Goal: Task Accomplishment & Management: Complete application form

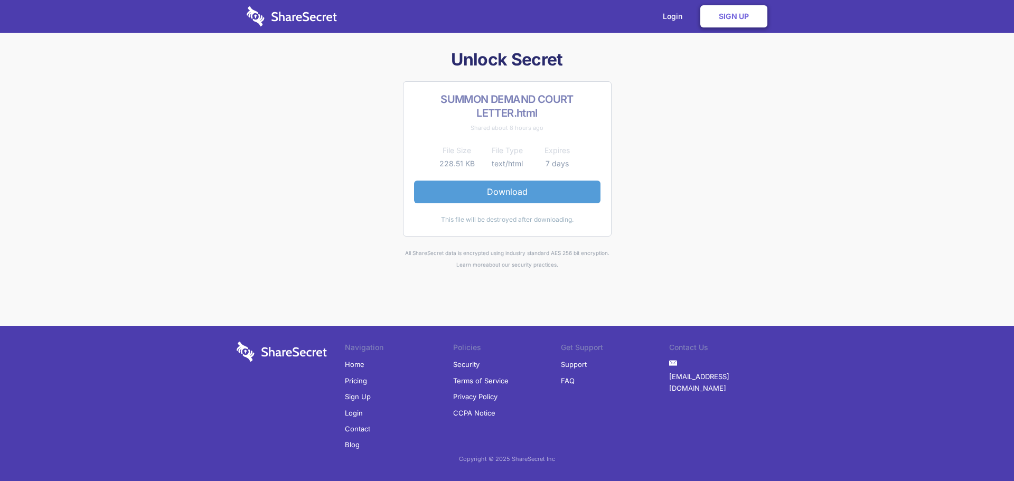
click at [528, 192] on link "Download" at bounding box center [507, 192] width 186 height 22
click at [735, 14] on link "Sign Up" at bounding box center [733, 16] width 67 height 22
click at [497, 188] on link "Download" at bounding box center [507, 192] width 186 height 22
click at [719, 18] on link "Sign Up" at bounding box center [733, 16] width 67 height 22
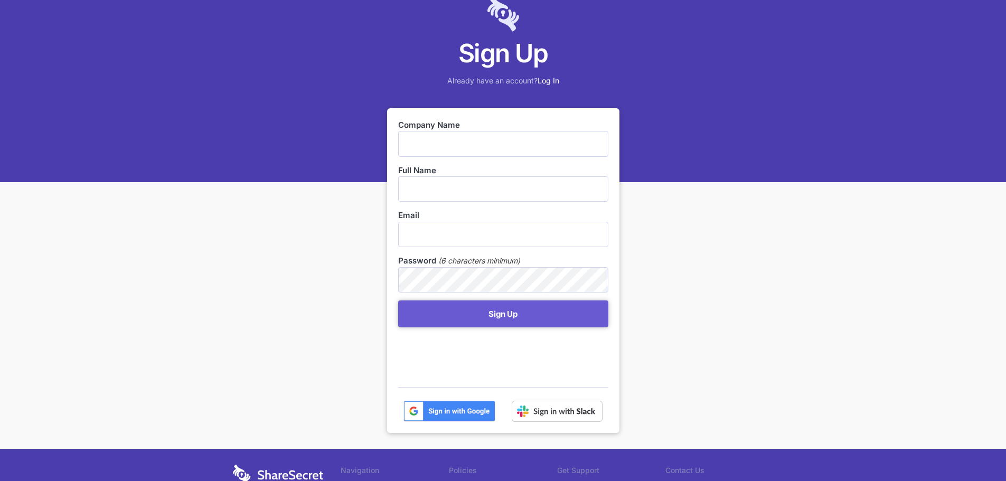
scroll to position [53, 0]
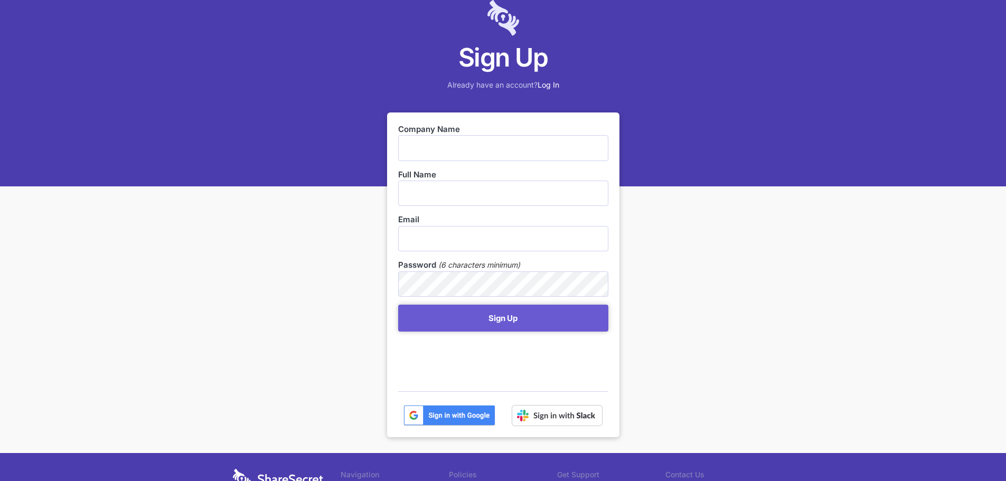
click at [457, 136] on input "text" at bounding box center [503, 147] width 210 height 25
type input "MP Civils"
click at [452, 187] on input "text" at bounding box center [503, 193] width 210 height 25
type input "[PERSON_NAME]"
click at [398, 305] on button "Sign Up" at bounding box center [503, 318] width 210 height 27
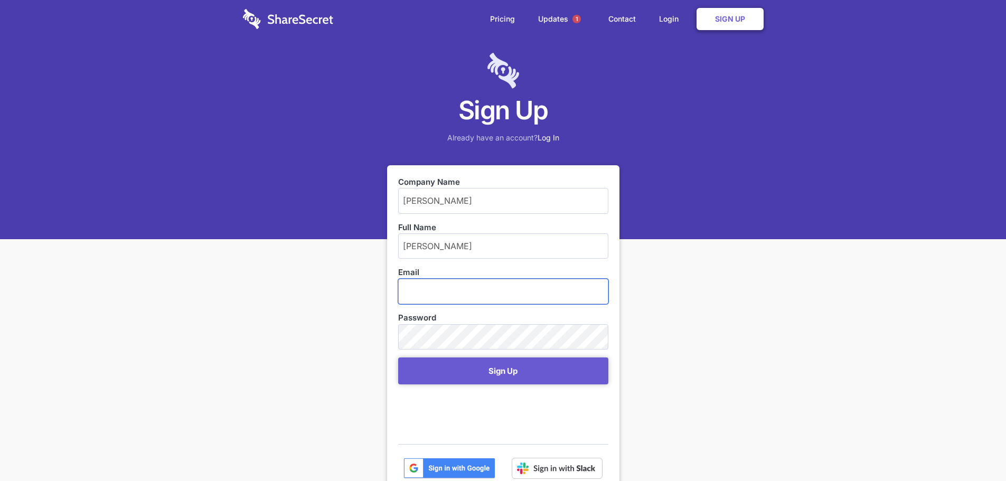
click at [463, 291] on input "email" at bounding box center [503, 291] width 210 height 25
type input "Chris@mpcprojects.co.za"
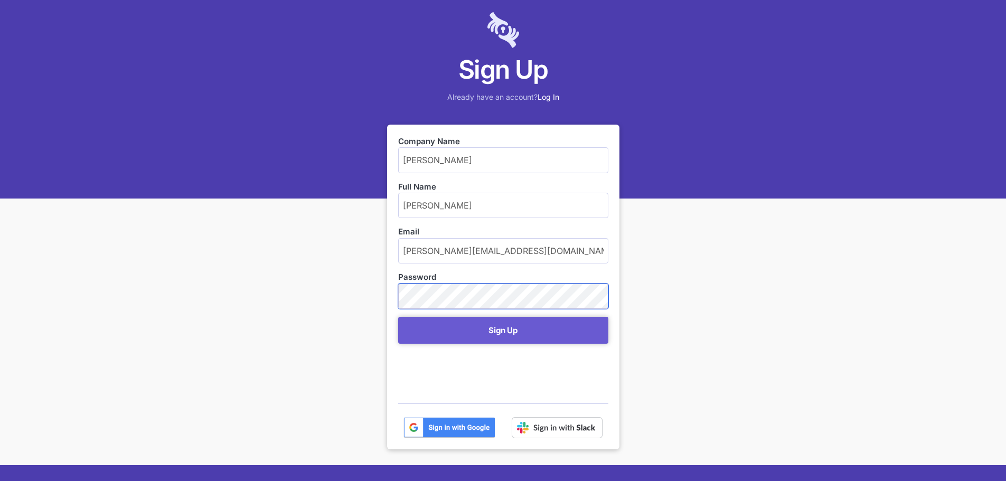
scroll to position [53, 0]
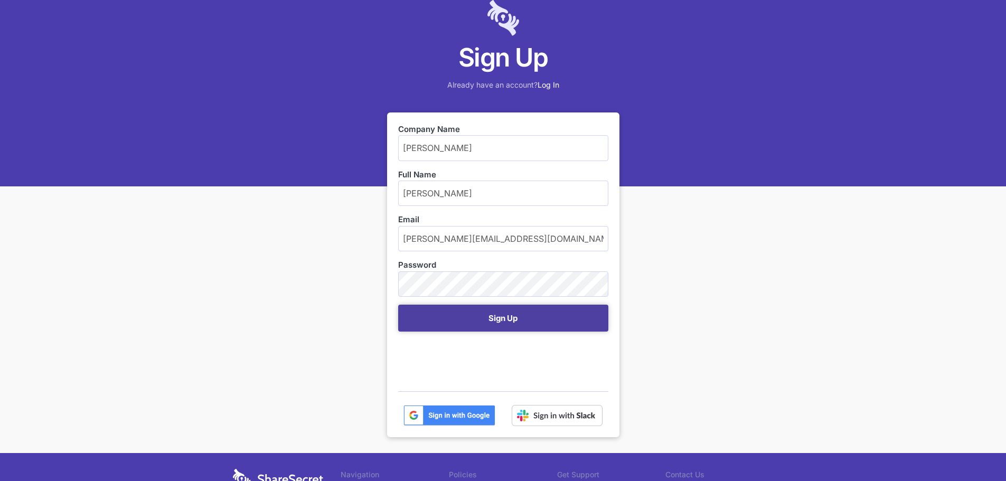
click at [516, 324] on button "Sign Up" at bounding box center [503, 318] width 210 height 27
click at [517, 322] on button "Sign Up" at bounding box center [503, 318] width 210 height 27
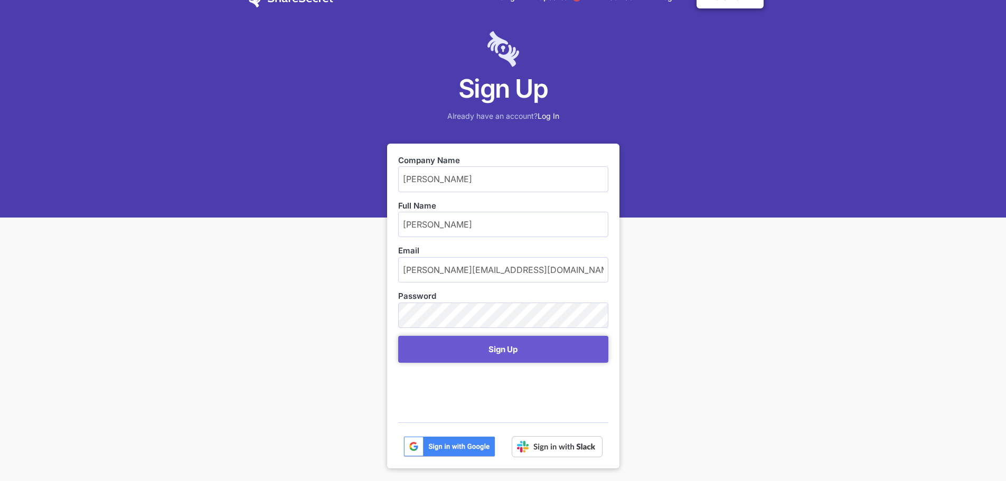
click at [478, 177] on input "MP Civils" at bounding box center [503, 178] width 210 height 25
click at [455, 440] on img at bounding box center [449, 446] width 92 height 21
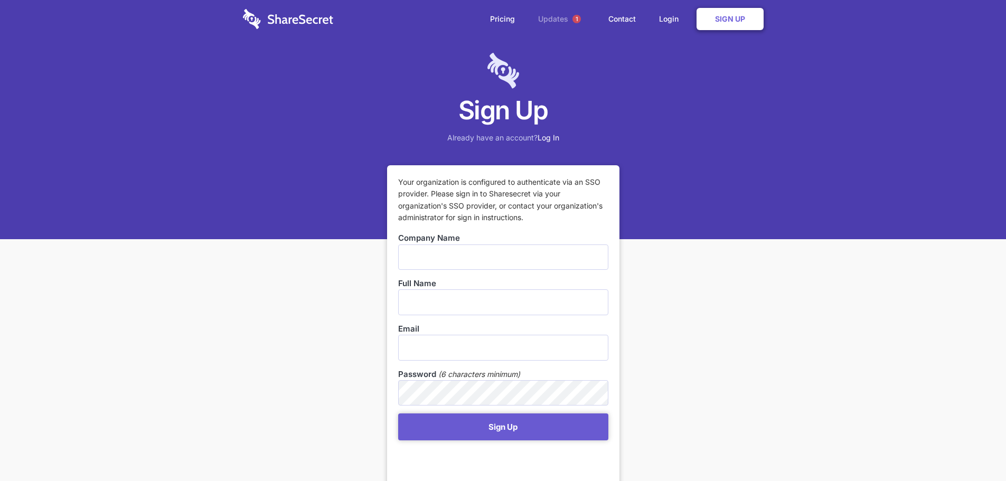
click at [562, 14] on link "Updates 1" at bounding box center [561, 19] width 68 height 38
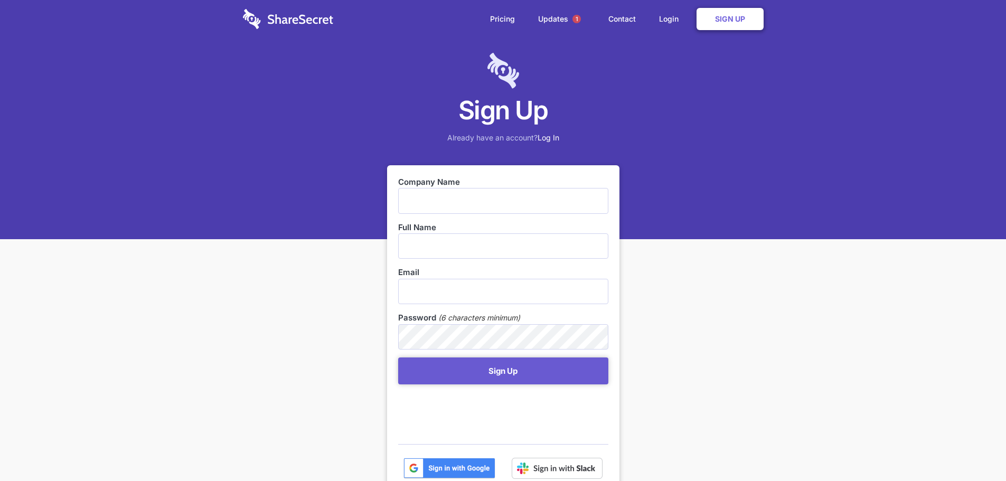
click at [438, 192] on input "text" at bounding box center [503, 200] width 210 height 25
type input "[PERSON_NAME]"
click at [458, 237] on input "text" at bounding box center [503, 245] width 210 height 25
click at [501, 241] on input "Chris" at bounding box center [503, 245] width 210 height 25
type input "[PERSON_NAME]"
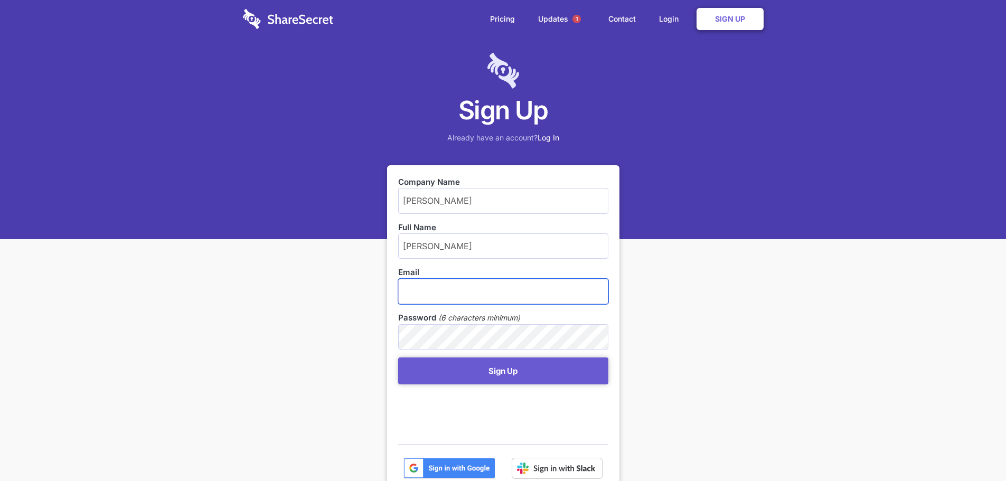
click at [507, 283] on input "email" at bounding box center [503, 291] width 210 height 25
type input "[PERSON_NAME][EMAIL_ADDRESS][DOMAIN_NAME]"
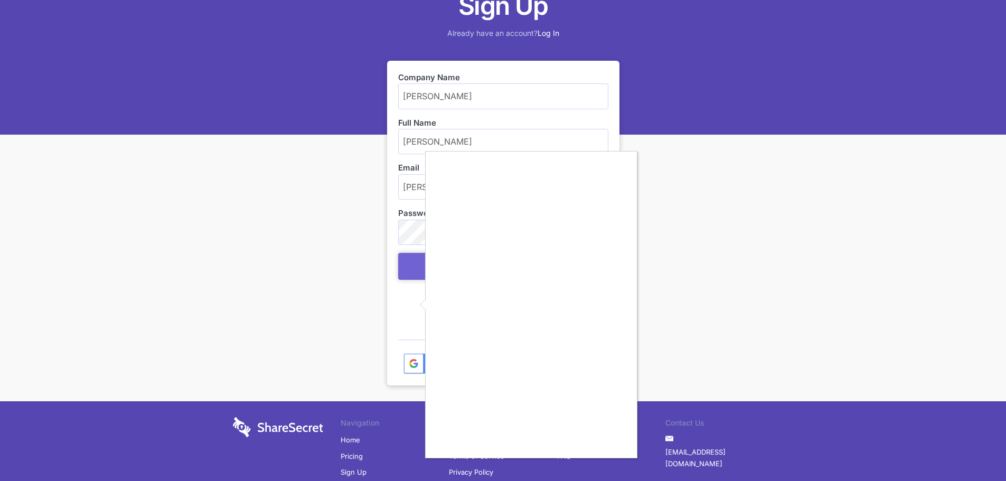
scroll to position [106, 0]
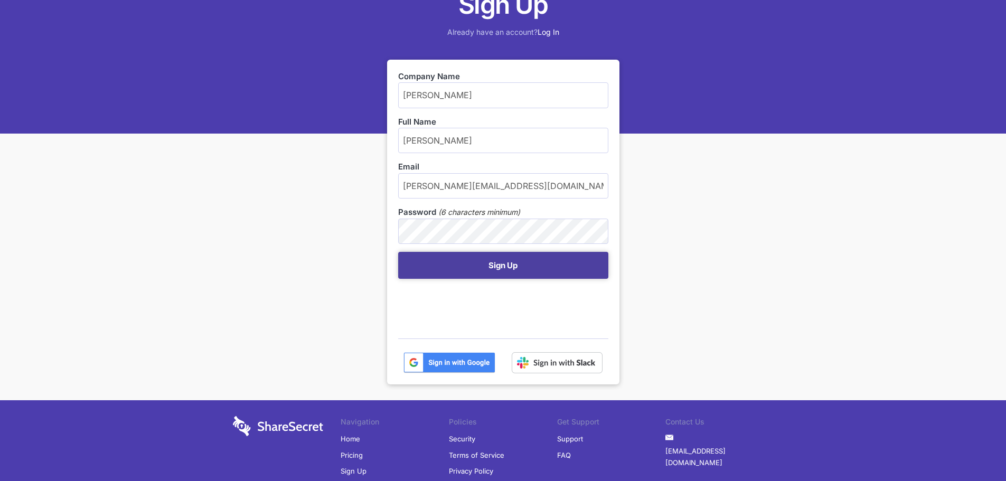
click at [573, 266] on button "Sign Up" at bounding box center [503, 265] width 210 height 27
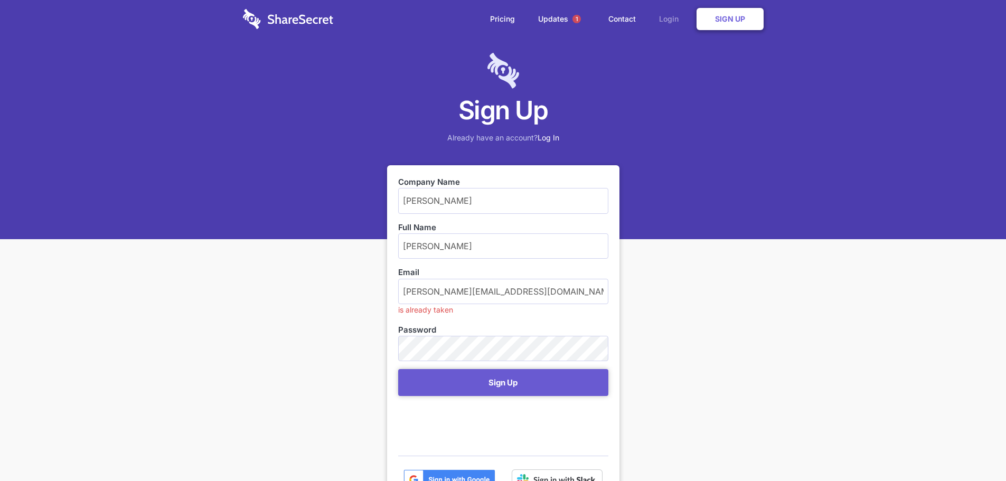
click at [682, 16] on link "Login" at bounding box center [671, 19] width 46 height 33
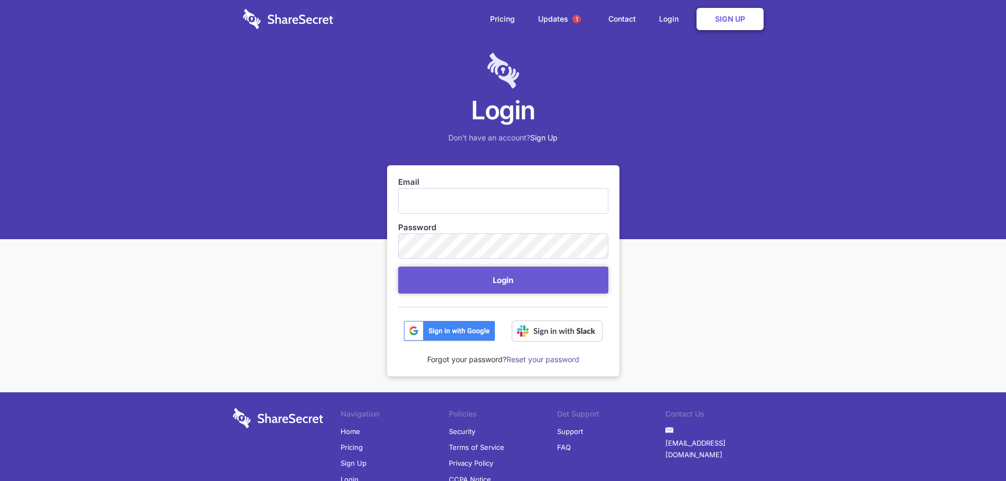
click at [455, 210] on input "Email" at bounding box center [503, 200] width 210 height 25
type input "Chris@mpcprojects.co.za"
click at [543, 361] on link "Reset your password" at bounding box center [542, 359] width 73 height 9
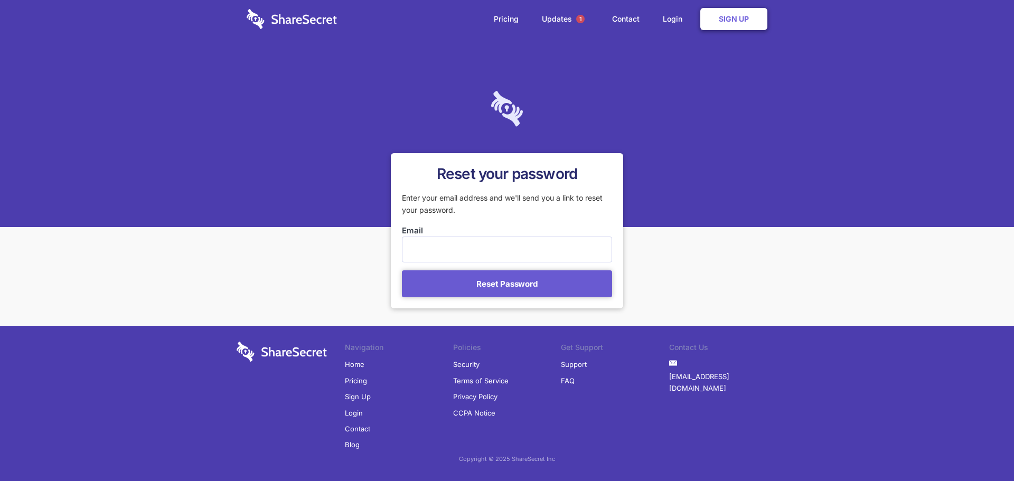
click at [533, 259] on input "Email" at bounding box center [507, 249] width 210 height 25
type input "[PERSON_NAME][EMAIL_ADDRESS][DOMAIN_NAME]"
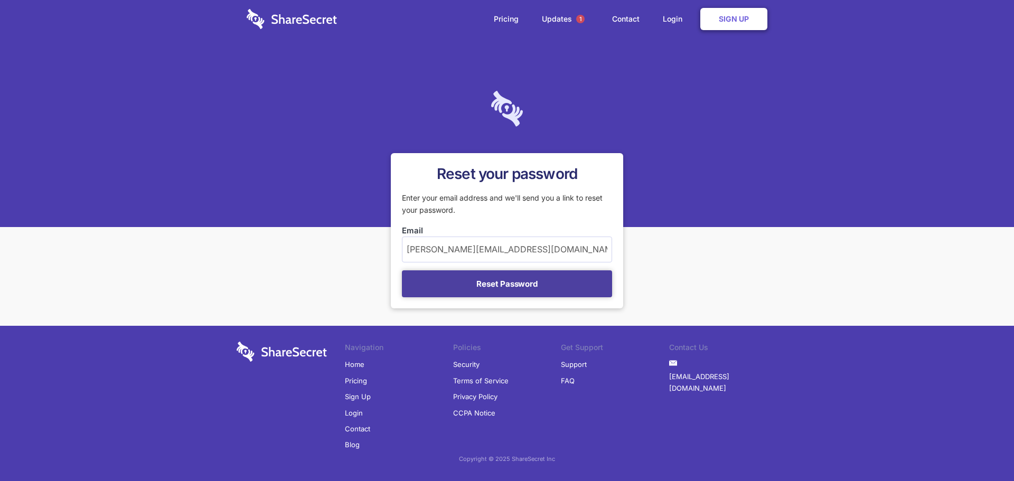
click at [521, 281] on button "Reset Password" at bounding box center [507, 283] width 210 height 27
